Goal: Task Accomplishment & Management: Manage account settings

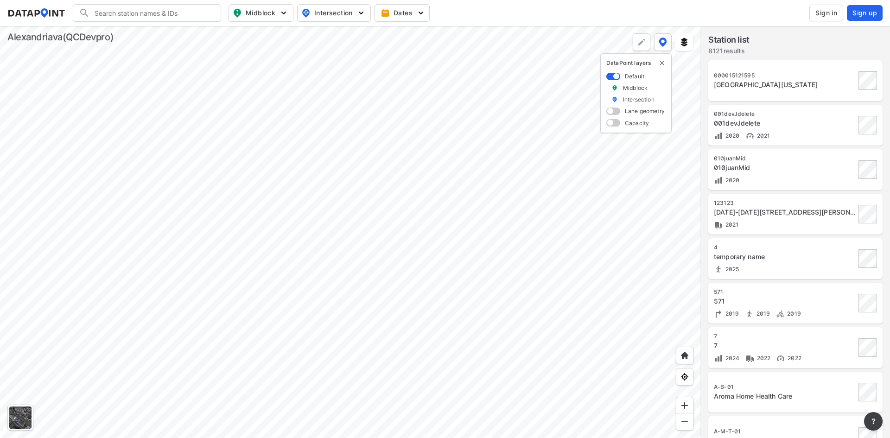
click at [829, 10] on span "Sign in" at bounding box center [827, 12] width 22 height 9
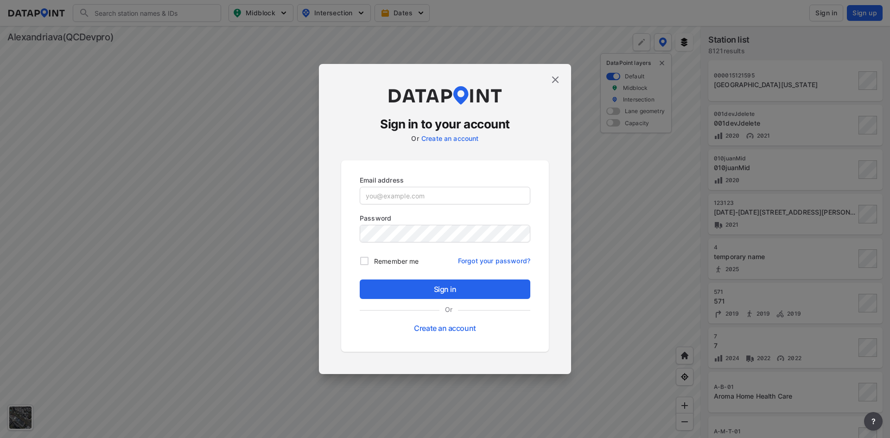
click at [417, 206] on div "Email address" at bounding box center [445, 191] width 178 height 38
click at [420, 200] on input "email" at bounding box center [445, 195] width 170 height 19
paste input "[EMAIL_ADDRESS][DOMAIN_NAME]"
type input "[EMAIL_ADDRESS][DOMAIN_NAME]"
click at [448, 284] on span "Sign in" at bounding box center [445, 289] width 156 height 11
